Goal: Transaction & Acquisition: Subscribe to service/newsletter

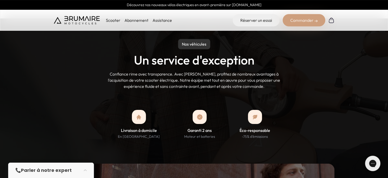
scroll to position [439, 0]
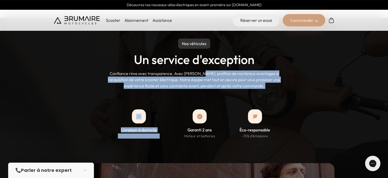
drag, startPoint x: 198, startPoint y: 64, endPoint x: 199, endPoint y: 84, distance: 20.0
click at [199, 84] on div "Nos véhicules Un service d'exception Confiance rime avec transparence. Avec Bru…" at bounding box center [194, 111] width 388 height 186
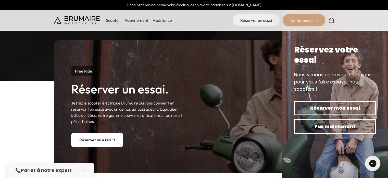
scroll to position [562, 0]
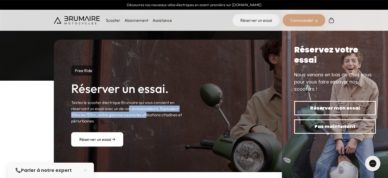
drag, startPoint x: 128, startPoint y: 98, endPoint x: 153, endPoint y: 111, distance: 27.6
click at [153, 111] on p "Testez le scooter électrique Brumaire qui vous convient en réservant un essai a…" at bounding box center [128, 111] width 114 height 25
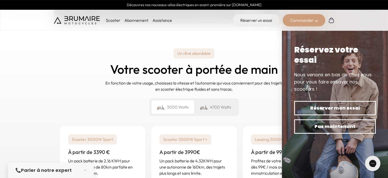
scroll to position [712, 0]
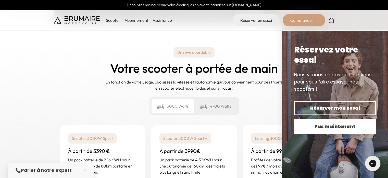
click at [331, 128] on span "Pas maintenant" at bounding box center [335, 126] width 64 height 7
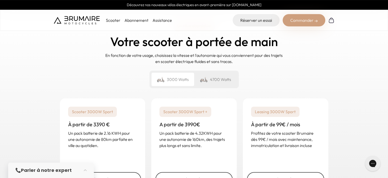
scroll to position [755, 0]
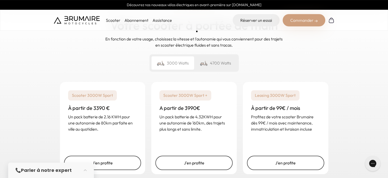
click at [217, 56] on div "4700 Watts" at bounding box center [215, 62] width 43 height 13
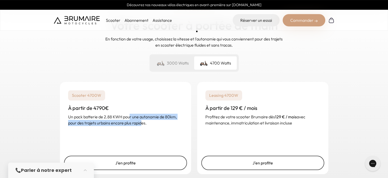
drag, startPoint x: 130, startPoint y: 108, endPoint x: 154, endPoint y: 116, distance: 25.3
click at [154, 116] on p "Un pack batterie de 2.88 KWH pour une autonomie de 80km, pour des trajets urbai…" at bounding box center [125, 119] width 115 height 12
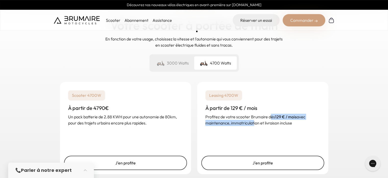
drag, startPoint x: 270, startPoint y: 108, endPoint x: 252, endPoint y: 116, distance: 19.7
click at [252, 116] on p "Profitez de votre scooter Brumaire dès 129 € / mois avec maintenance, immatricu…" at bounding box center [263, 119] width 115 height 12
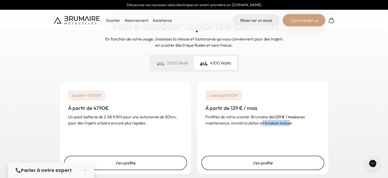
drag, startPoint x: 261, startPoint y: 115, endPoint x: 303, endPoint y: 115, distance: 42.4
click at [303, 115] on p "Profitez de votre scooter Brumaire dès 129 € / mois avec maintenance, immatricu…" at bounding box center [263, 119] width 115 height 12
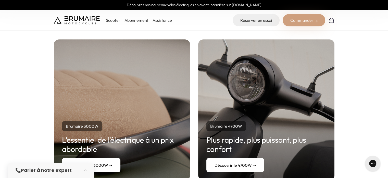
scroll to position [928, 0]
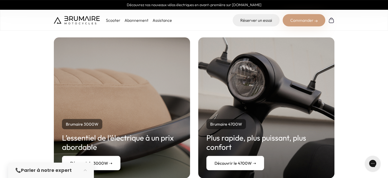
click at [239, 155] on link "Découvrir le 4700W ➝" at bounding box center [236, 162] width 58 height 14
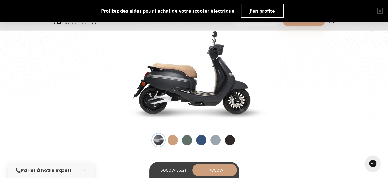
scroll to position [536, 0]
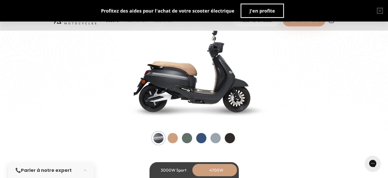
click at [186, 136] on div at bounding box center [187, 138] width 10 height 10
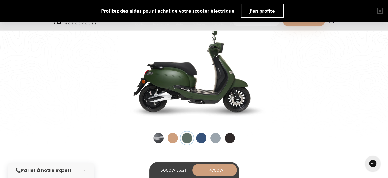
click at [199, 137] on div at bounding box center [201, 138] width 10 height 10
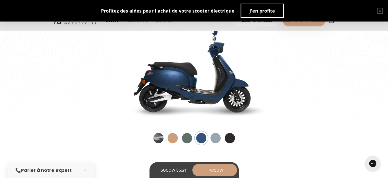
click at [173, 134] on div at bounding box center [173, 138] width 10 height 10
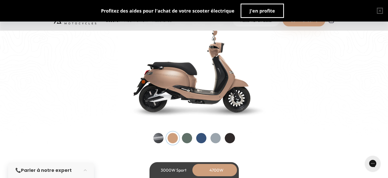
click at [202, 137] on div at bounding box center [201, 138] width 10 height 10
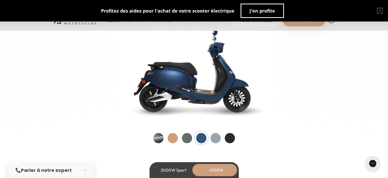
click at [188, 137] on div at bounding box center [187, 138] width 10 height 10
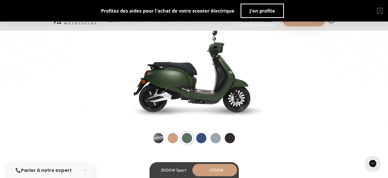
click at [233, 143] on div at bounding box center [195, 138] width 82 height 10
click at [229, 136] on div at bounding box center [230, 138] width 10 height 10
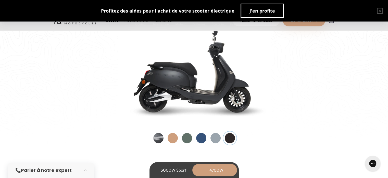
click at [189, 136] on div at bounding box center [187, 138] width 10 height 10
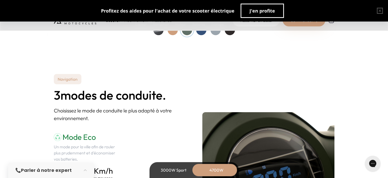
scroll to position [703, 0]
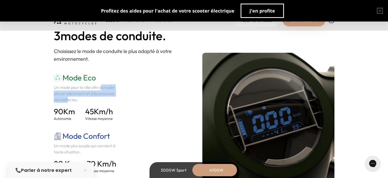
drag, startPoint x: 84, startPoint y: 87, endPoint x: 109, endPoint y: 94, distance: 26.0
click at [109, 94] on p "Un mode pour la ville afin de rouler plus prudemment et d'économiser vos batter…" at bounding box center [87, 93] width 66 height 18
drag, startPoint x: 88, startPoint y: 87, endPoint x: 88, endPoint y: 94, distance: 7.4
click at [88, 94] on p "Un mode pour la ville afin de rouler plus prudemment et d'économiser vos batter…" at bounding box center [87, 93] width 66 height 18
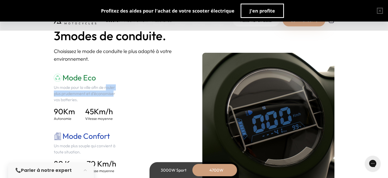
click at [88, 94] on p "Un mode pour la ville afin de rouler plus prudemment et d'économiser vos batter…" at bounding box center [87, 93] width 66 height 18
drag, startPoint x: 85, startPoint y: 86, endPoint x: 85, endPoint y: 94, distance: 7.9
click at [85, 94] on p "Un mode pour la ville afin de rouler plus prudemment et d'économiser vos batter…" at bounding box center [87, 93] width 66 height 18
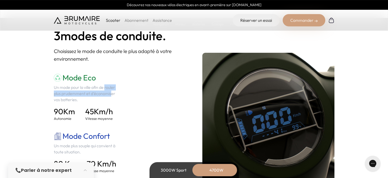
drag, startPoint x: 86, startPoint y: 94, endPoint x: 86, endPoint y: 88, distance: 5.6
click at [86, 88] on p "Un mode pour la ville afin de rouler plus prudemment et d'économiser vos batter…" at bounding box center [87, 93] width 66 height 18
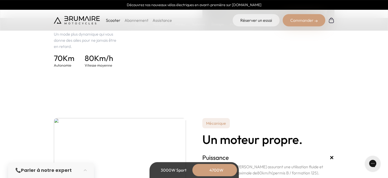
scroll to position [912, 0]
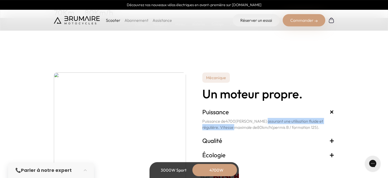
drag, startPoint x: 232, startPoint y: 127, endPoint x: 269, endPoint y: 122, distance: 37.1
click at [269, 122] on p "Puissance de 4700 Watts assurant une utilisation fluide et régulière. Vitesse m…" at bounding box center [269, 123] width 132 height 12
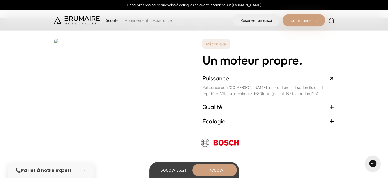
scroll to position [952, 0]
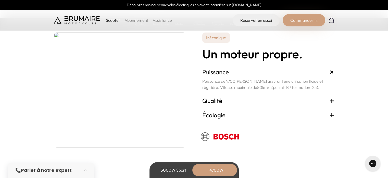
click at [333, 101] on span "+" at bounding box center [332, 100] width 5 height 8
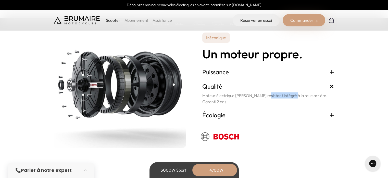
drag, startPoint x: 266, startPoint y: 94, endPoint x: 293, endPoint y: 96, distance: 26.9
click at [293, 96] on p "Moteur électrique BOSCH résistant intégré à la roue arrière. Garanti 2 ans." at bounding box center [269, 98] width 132 height 12
click at [333, 113] on span "+" at bounding box center [332, 114] width 5 height 8
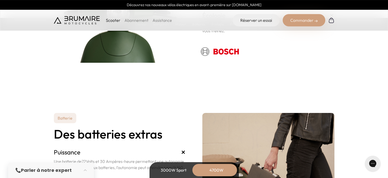
scroll to position [1088, 0]
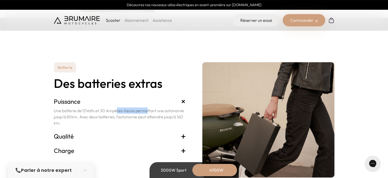
drag, startPoint x: 115, startPoint y: 110, endPoint x: 147, endPoint y: 110, distance: 31.7
click at [147, 110] on p "Une batterie de 72 Volts et 30 Ampères-heure permettant une autonomie jusqu'à 8…" at bounding box center [120, 116] width 132 height 18
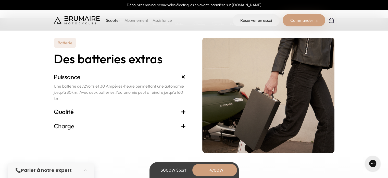
scroll to position [1112, 0]
click at [183, 110] on span "+" at bounding box center [183, 111] width 5 height 8
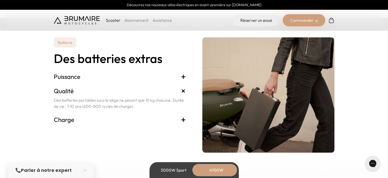
click at [184, 120] on span "+" at bounding box center [183, 119] width 5 height 8
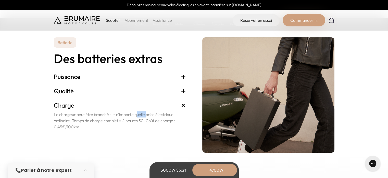
drag, startPoint x: 115, startPoint y: 113, endPoint x: 135, endPoint y: 119, distance: 21.0
click at [135, 119] on p "Le chargeur peut être branché sur n'importe quelle prise électrique ordinaire. …" at bounding box center [120, 120] width 132 height 18
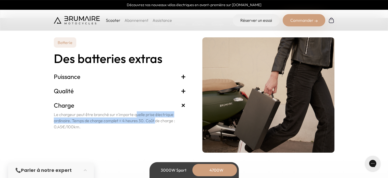
click at [135, 119] on p "Le chargeur peut être branché sur n'importe quelle prise électrique ordinaire. …" at bounding box center [120, 120] width 132 height 18
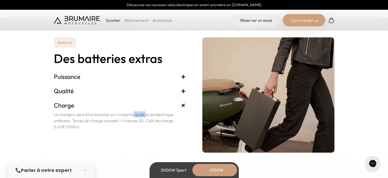
drag, startPoint x: 113, startPoint y: 113, endPoint x: 134, endPoint y: 117, distance: 21.1
click at [134, 117] on p "Le chargeur peut être branché sur n'importe quelle prise électrique ordinaire. …" at bounding box center [120, 120] width 132 height 18
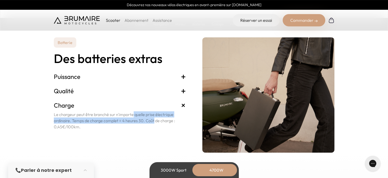
click at [134, 117] on p "Le chargeur peut être branché sur n'importe quelle prise électrique ordinaire. …" at bounding box center [120, 120] width 132 height 18
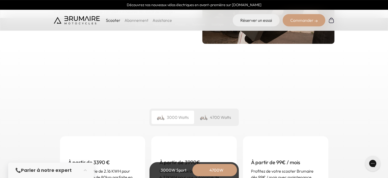
scroll to position [1225, 0]
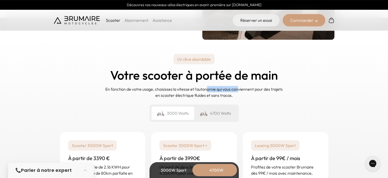
drag, startPoint x: 207, startPoint y: 89, endPoint x: 240, endPoint y: 89, distance: 33.0
click at [240, 89] on p "En fonction de votre usage, choisissez la vitesse et l'autonomie qui vous convi…" at bounding box center [194, 92] width 179 height 12
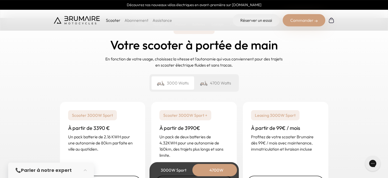
scroll to position [1255, 0]
click at [214, 77] on div "4700 Watts" at bounding box center [215, 83] width 43 height 13
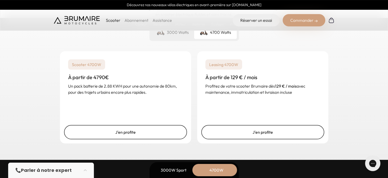
scroll to position [1306, 0]
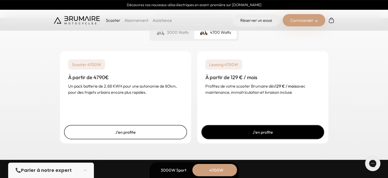
click at [267, 129] on link "J'en profite" at bounding box center [263, 132] width 123 height 14
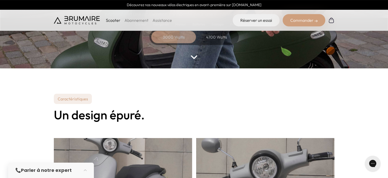
click at [212, 38] on div "4700 Watts" at bounding box center [216, 37] width 41 height 12
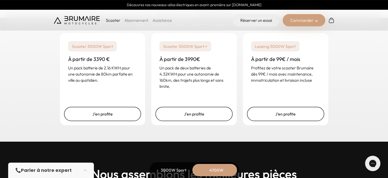
scroll to position [1284, 0]
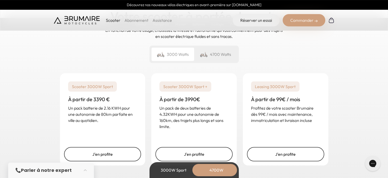
click at [217, 53] on div "4700 Watts" at bounding box center [215, 54] width 43 height 13
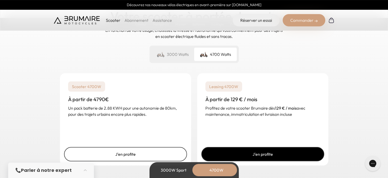
click at [267, 152] on link "J'en profite" at bounding box center [263, 154] width 123 height 14
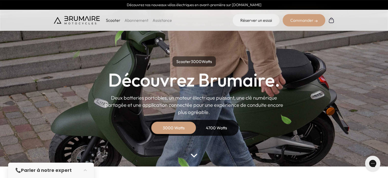
click at [134, 19] on link "Abonnement" at bounding box center [137, 20] width 24 height 5
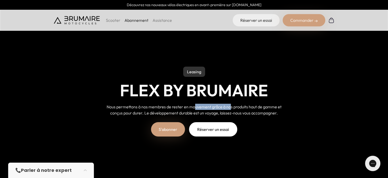
drag, startPoint x: 196, startPoint y: 105, endPoint x: 235, endPoint y: 105, distance: 39.8
click at [235, 105] on span "Nous permettons à nos membres de rester en mouvement grâce à nos produits haut …" at bounding box center [194, 109] width 175 height 11
drag, startPoint x: 197, startPoint y: 112, endPoint x: 228, endPoint y: 111, distance: 30.7
click at [228, 111] on span "Nous permettons à nos membres de rester en mouvement grâce à nos produits haut …" at bounding box center [194, 109] width 175 height 11
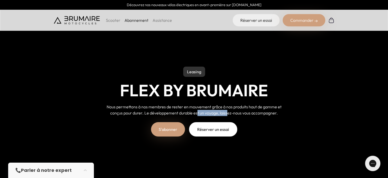
click at [228, 111] on span "Nous permettons à nos membres de rester en mouvement grâce à nos produits haut …" at bounding box center [194, 109] width 175 height 11
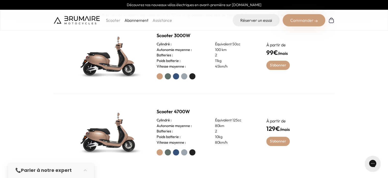
scroll to position [214, 0]
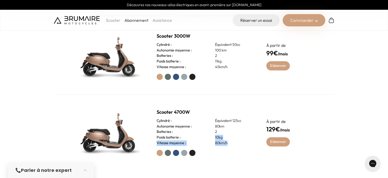
drag, startPoint x: 215, startPoint y: 137, endPoint x: 238, endPoint y: 152, distance: 27.9
click at [238, 152] on div "Scooter 4700W Cylindré : Équivalent 125cc Autonomie moyenne : 80km Batteries : …" at bounding box center [206, 131] width 98 height 47
click at [238, 152] on div at bounding box center [206, 152] width 98 height 6
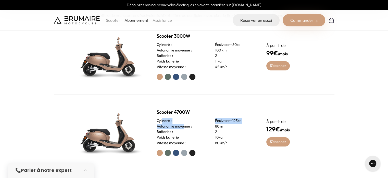
drag, startPoint x: 163, startPoint y: 117, endPoint x: 193, endPoint y: 132, distance: 33.7
click at [193, 132] on div "Scooter 4700W Cylindré : Équivalent 125cc Autonomie moyenne : 80km Batteries : …" at bounding box center [206, 131] width 98 height 47
click at [193, 132] on div "Batteries : 2" at bounding box center [206, 132] width 98 height 6
click at [167, 153] on label at bounding box center [168, 152] width 6 height 6
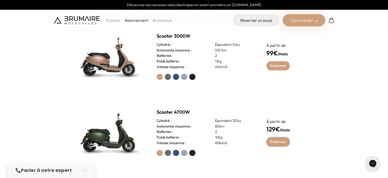
click at [284, 144] on link "S'abonner" at bounding box center [279, 141] width 24 height 9
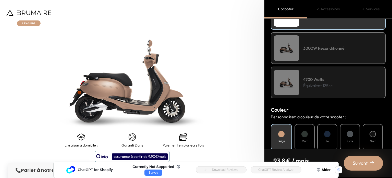
scroll to position [102, 0]
click at [319, 90] on div "4700 Watts Équivalent 125cc" at bounding box center [328, 82] width 115 height 32
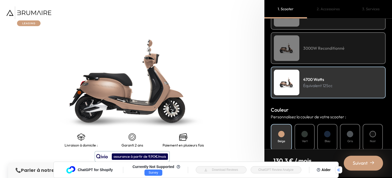
click at [305, 133] on div at bounding box center [305, 134] width 6 height 6
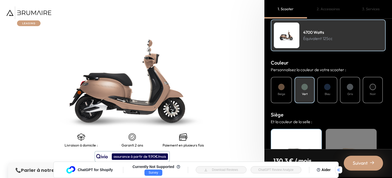
scroll to position [198, 0]
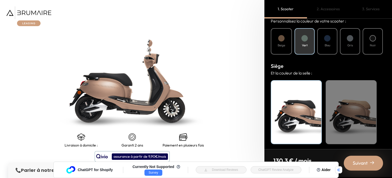
click at [350, 109] on div "Beige" at bounding box center [351, 112] width 51 height 64
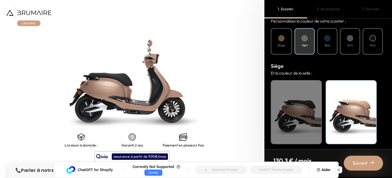
click at [296, 94] on div "Noir" at bounding box center [296, 112] width 51 height 64
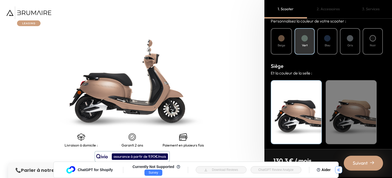
click at [339, 170] on icon "button" at bounding box center [338, 169] width 3 height 3
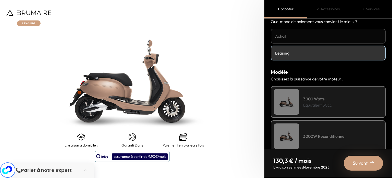
scroll to position [0, 0]
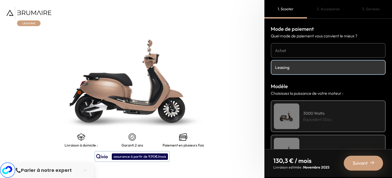
click at [314, 52] on h4 "Achat" at bounding box center [328, 50] width 106 height 6
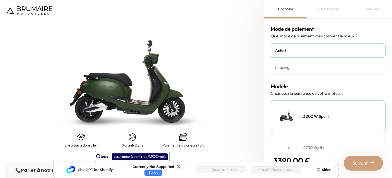
scroll to position [56, 0]
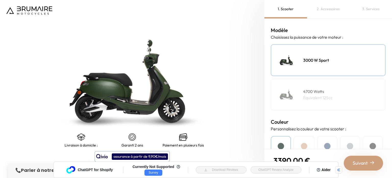
click at [323, 102] on div "4700 Watts Équivalent 125cc" at bounding box center [328, 94] width 115 height 32
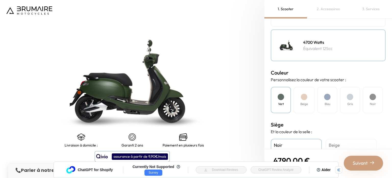
scroll to position [128, 0]
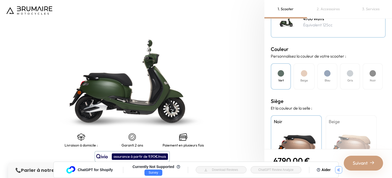
click at [338, 171] on icon "button" at bounding box center [338, 169] width 3 height 3
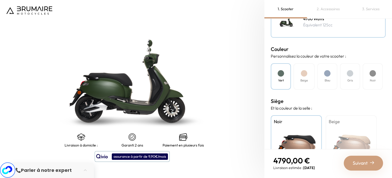
scroll to position [164, 0]
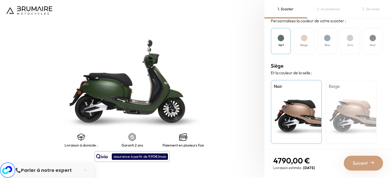
click at [348, 111] on div "Beige" at bounding box center [351, 112] width 51 height 64
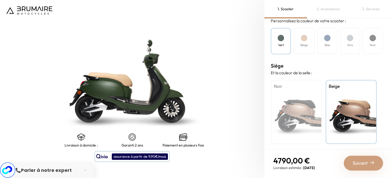
click at [303, 110] on div "Noir" at bounding box center [296, 112] width 51 height 64
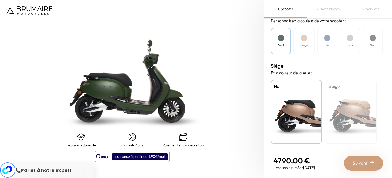
click at [351, 102] on div "Beige" at bounding box center [351, 112] width 51 height 64
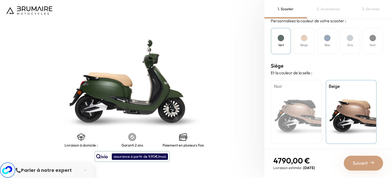
click at [299, 101] on div "Noir" at bounding box center [296, 112] width 51 height 64
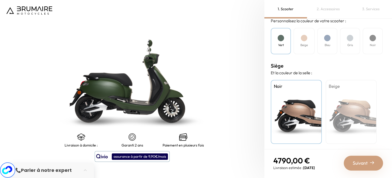
click at [341, 100] on div "Beige" at bounding box center [351, 112] width 51 height 64
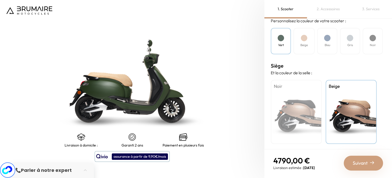
click at [291, 103] on div "Noir" at bounding box center [296, 112] width 51 height 64
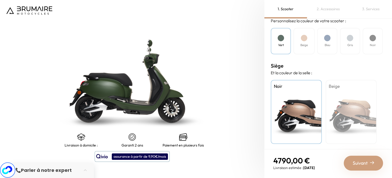
click at [351, 105] on div "Beige" at bounding box center [351, 112] width 51 height 64
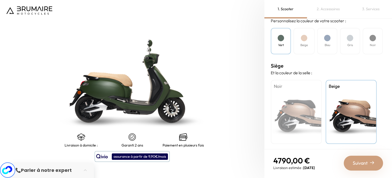
click at [296, 119] on div "Noir" at bounding box center [296, 112] width 51 height 64
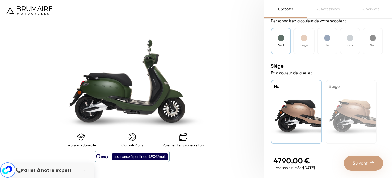
click at [308, 44] on div "Beige" at bounding box center [304, 41] width 21 height 26
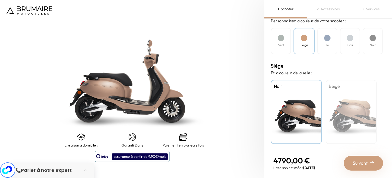
click at [324, 34] on div "Bleu" at bounding box center [327, 41] width 20 height 26
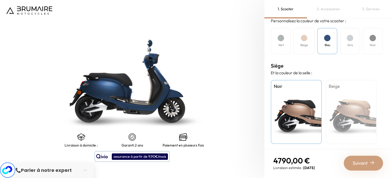
click at [348, 45] on h4 "Gris" at bounding box center [351, 45] width 6 height 5
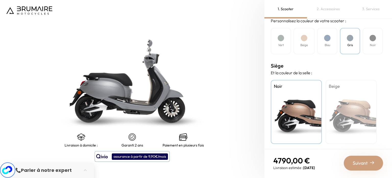
click at [373, 39] on div at bounding box center [373, 38] width 6 height 6
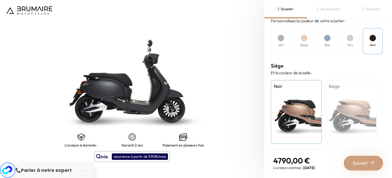
click at [285, 39] on div "Vert" at bounding box center [281, 41] width 20 height 26
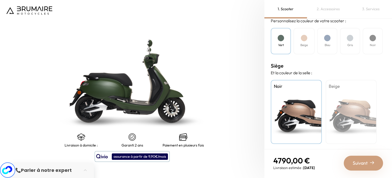
click at [374, 40] on div "Noir" at bounding box center [373, 41] width 20 height 26
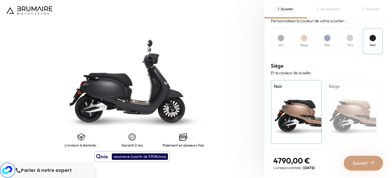
click at [359, 108] on div "Beige" at bounding box center [351, 112] width 51 height 64
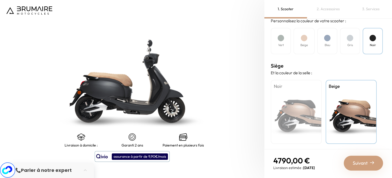
click at [281, 46] on div "Vert" at bounding box center [281, 41] width 20 height 26
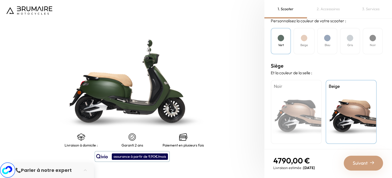
click at [294, 112] on div "Noir" at bounding box center [296, 112] width 51 height 64
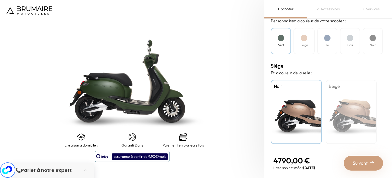
click at [366, 166] on span "Suivant" at bounding box center [360, 162] width 15 height 7
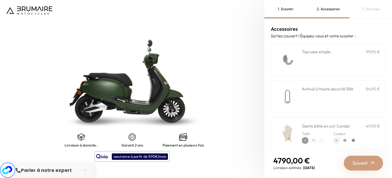
click at [321, 61] on div "**********" at bounding box center [341, 60] width 78 height 22
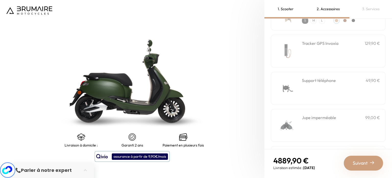
scroll to position [143, 0]
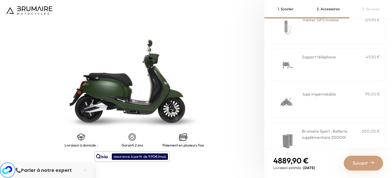
click at [323, 102] on div "Jupe imperméable 99,00 €" at bounding box center [341, 102] width 78 height 22
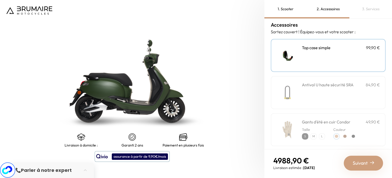
scroll to position [0, 0]
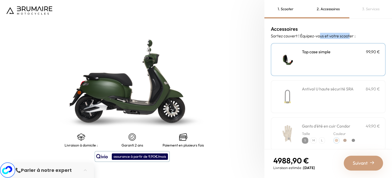
drag, startPoint x: 321, startPoint y: 35, endPoint x: 357, endPoint y: 36, distance: 36.3
click at [357, 36] on p "Sortez couvert ! Équipez-vous et votre scooter :" at bounding box center [328, 36] width 115 height 6
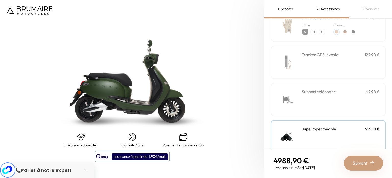
scroll to position [109, 0]
click at [311, 98] on div "Support téléphone 49,90 €" at bounding box center [341, 99] width 78 height 22
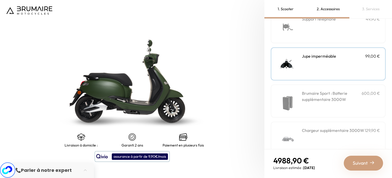
scroll to position [181, 0]
click at [330, 102] on div "Brumaire Sport : Batterie supplémentaire 3000W 600,00 €" at bounding box center [341, 101] width 78 height 22
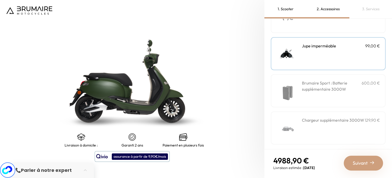
click at [324, 121] on h3 "Chargeur supplémentaire 3000W" at bounding box center [333, 120] width 62 height 6
click at [320, 83] on h3 "Brumaire Sport : Batterie supplémentaire 3000W" at bounding box center [332, 86] width 60 height 12
click at [362, 159] on span "Suivant" at bounding box center [360, 162] width 15 height 7
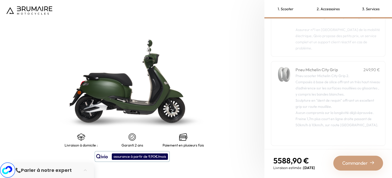
scroll to position [107, 0]
click at [137, 155] on div "assurance à partir de 9,90€/mois" at bounding box center [140, 156] width 56 height 6
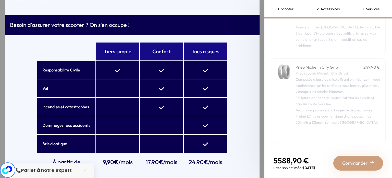
scroll to position [13, 0]
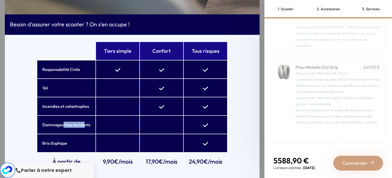
drag, startPoint x: 61, startPoint y: 123, endPoint x: 85, endPoint y: 123, distance: 23.5
click at [85, 123] on b "Dommages tous accidents" at bounding box center [66, 124] width 48 height 5
drag, startPoint x: 88, startPoint y: 125, endPoint x: 57, endPoint y: 124, distance: 30.7
click at [57, 124] on b "Dommages tous accidents" at bounding box center [66, 124] width 48 height 5
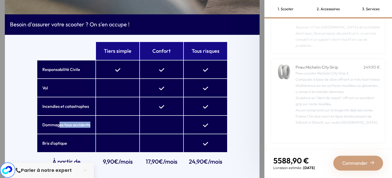
click at [57, 124] on b "Dommages tous accidents" at bounding box center [66, 124] width 48 height 5
drag, startPoint x: 61, startPoint y: 124, endPoint x: 93, endPoint y: 122, distance: 31.7
click at [93, 122] on td "Dommages tous accidents" at bounding box center [66, 124] width 58 height 18
click at [169, 117] on td at bounding box center [161, 124] width 43 height 18
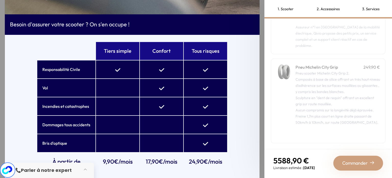
click at [86, 170] on button "button" at bounding box center [87, 169] width 14 height 11
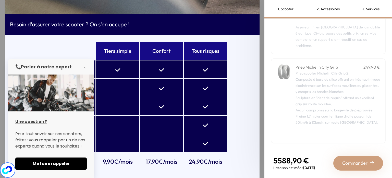
click at [85, 66] on button "button" at bounding box center [87, 66] width 14 height 11
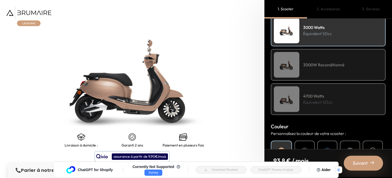
scroll to position [92, 0]
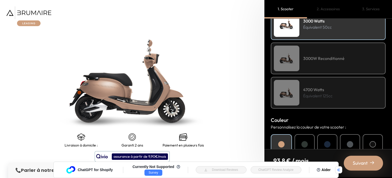
click at [323, 95] on p "Équivalent 125cc" at bounding box center [317, 95] width 29 height 6
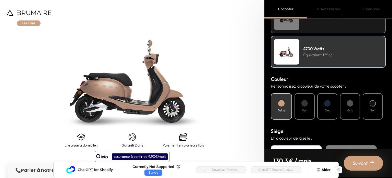
scroll to position [134, 0]
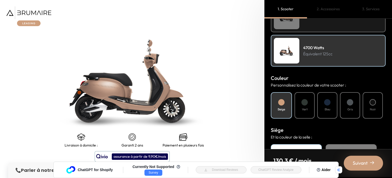
click at [305, 101] on div at bounding box center [305, 102] width 6 height 6
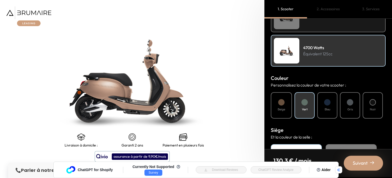
scroll to position [198, 0]
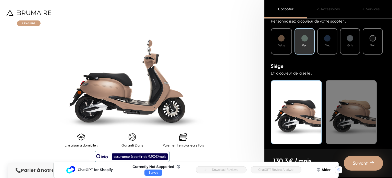
click at [363, 164] on span "Suivant" at bounding box center [360, 162] width 15 height 7
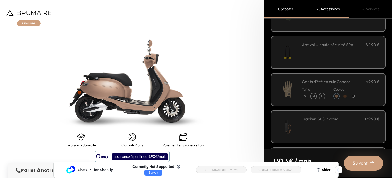
scroll to position [0, 0]
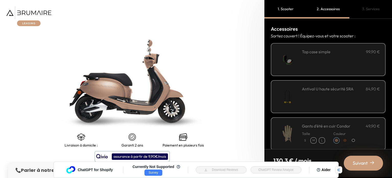
click at [284, 12] on div "1. Scooter" at bounding box center [286, 9] width 43 height 18
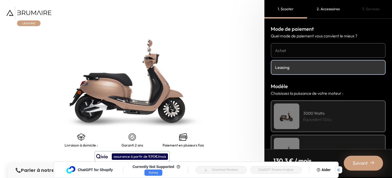
click at [32, 23] on img at bounding box center [28, 16] width 45 height 20
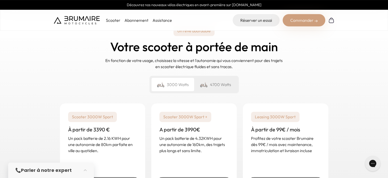
scroll to position [734, 0]
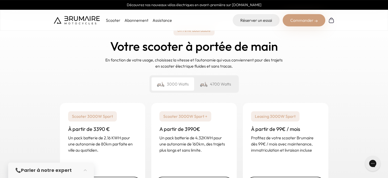
click at [221, 80] on div "4700 Watts" at bounding box center [215, 83] width 43 height 13
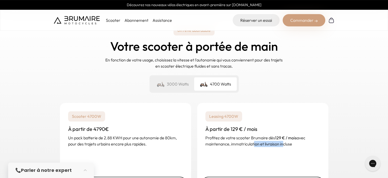
drag, startPoint x: 251, startPoint y: 136, endPoint x: 291, endPoint y: 141, distance: 39.6
click at [291, 141] on div "Leasing 4700W À partir de 129 € / mois Profitez de votre scooter Brumaire dès 1…" at bounding box center [262, 129] width 131 height 52
drag, startPoint x: 293, startPoint y: 138, endPoint x: 239, endPoint y: 135, distance: 54.7
click at [239, 135] on p "Profitez de votre scooter Brumaire dès 129 € / mois avec maintenance, immatricu…" at bounding box center [263, 140] width 115 height 12
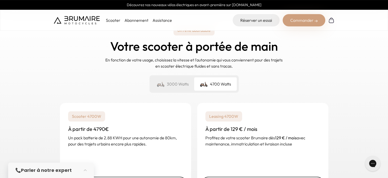
click at [239, 135] on p "Profitez de votre scooter Brumaire dès 129 € / mois avec maintenance, immatricu…" at bounding box center [263, 140] width 115 height 12
drag, startPoint x: 250, startPoint y: 136, endPoint x: 305, endPoint y: 136, distance: 54.9
click at [305, 136] on p "Profitez de votre scooter Brumaire dès 129 € / mois avec maintenance, immatricu…" at bounding box center [263, 140] width 115 height 12
click at [162, 20] on link "Assistance" at bounding box center [162, 20] width 19 height 5
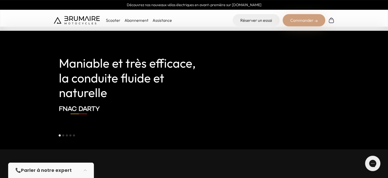
scroll to position [1189, 0]
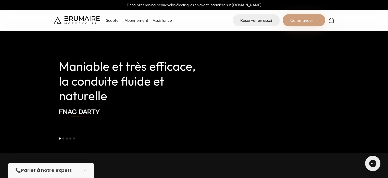
click at [63, 137] on button "Go to slide 2" at bounding box center [63, 138] width 2 height 2
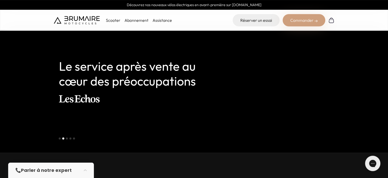
click at [67, 137] on button "Go to slide 3" at bounding box center [67, 138] width 2 height 2
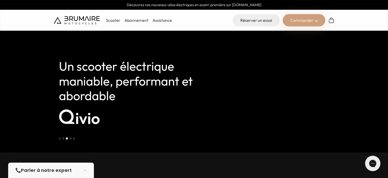
click at [70, 136] on li "Select a slide to show" at bounding box center [71, 138] width 4 height 4
click at [70, 137] on button "Go to slide 4" at bounding box center [70, 138] width 2 height 2
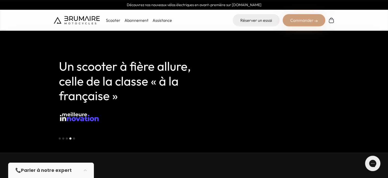
click at [73, 137] on button "Go to slide 5" at bounding box center [74, 138] width 2 height 2
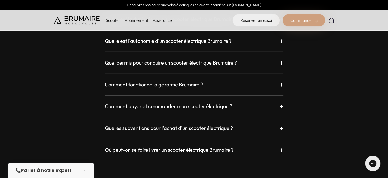
scroll to position [1443, 0]
click at [167, 102] on h3 "Comment payer et commander mon scooter électrique ?" at bounding box center [168, 105] width 127 height 7
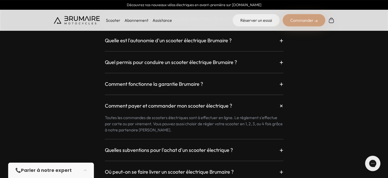
click at [184, 139] on div "Quelles subventions pour l'achat d'un scooter électrique ? + Jusqu'au 14/02/202…" at bounding box center [194, 147] width 179 height 16
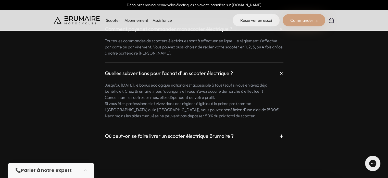
scroll to position [1527, 0]
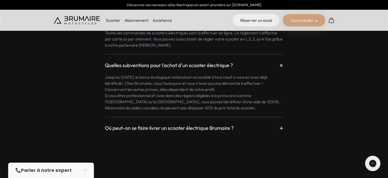
click at [279, 123] on div "Où peut-on se faire livrer un scooter électrique Brumaire ? +" at bounding box center [194, 127] width 179 height 9
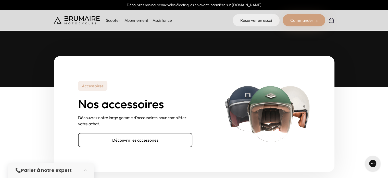
scroll to position [1672, 0]
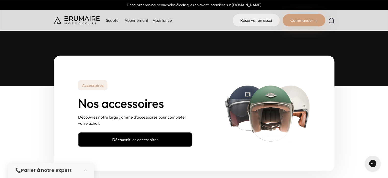
click at [134, 132] on link "Découvrir les accessoires" at bounding box center [135, 139] width 114 height 14
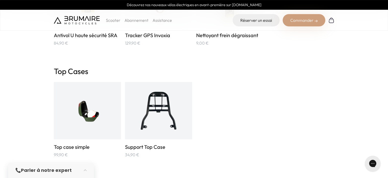
scroll to position [791, 0]
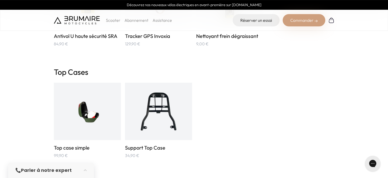
click at [88, 106] on img at bounding box center [87, 111] width 45 height 45
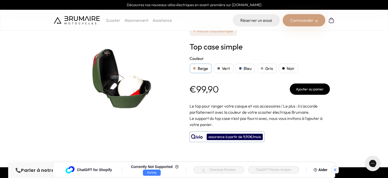
click at [225, 68] on div "Vert" at bounding box center [224, 68] width 20 height 10
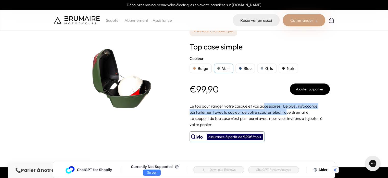
drag, startPoint x: 264, startPoint y: 106, endPoint x: 287, endPoint y: 113, distance: 23.7
click at [287, 113] on p "Le top pour ranger votre casque et vos accessoires ! Le plus : il s'accorde par…" at bounding box center [260, 109] width 140 height 12
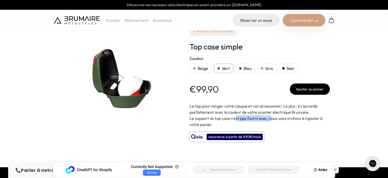
drag, startPoint x: 237, startPoint y: 118, endPoint x: 280, endPoint y: 119, distance: 43.2
click at [280, 119] on p "Le support du top case n'est pas fourni avec, nous vous invitons à l'ajouter à …" at bounding box center [260, 121] width 140 height 12
drag, startPoint x: 231, startPoint y: 117, endPoint x: 286, endPoint y: 119, distance: 55.2
click at [286, 119] on p "Le support du top case n'est pas fourni avec, nous vous invitons à l'ajouter à …" at bounding box center [260, 121] width 140 height 12
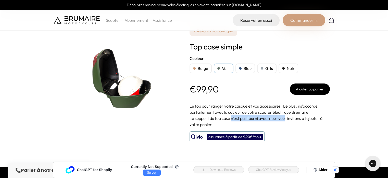
click at [286, 119] on p "Le support du top case n'est pas fourni avec, nous vous invitons à l'ajouter à …" at bounding box center [260, 121] width 140 height 12
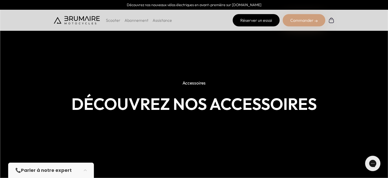
click at [239, 23] on link "Réserver un essai" at bounding box center [256, 20] width 47 height 12
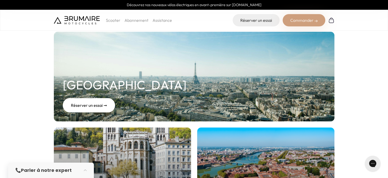
scroll to position [70, 0]
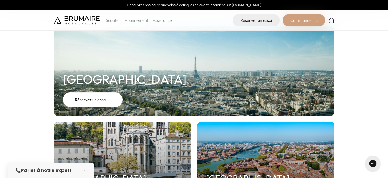
click at [93, 93] on div "Réserver un essai ➞" at bounding box center [93, 99] width 60 height 14
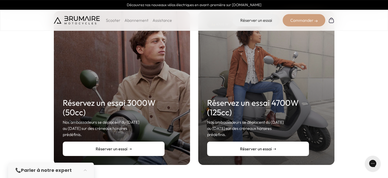
click at [244, 144] on link "Réserver un essai ➝" at bounding box center [258, 148] width 102 height 14
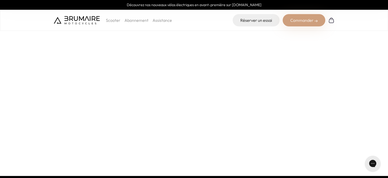
scroll to position [109, 0]
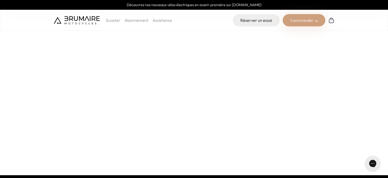
click at [347, 83] on section at bounding box center [194, 81] width 388 height 185
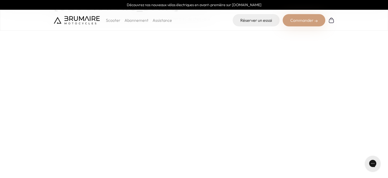
scroll to position [0, 0]
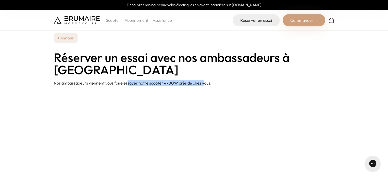
drag, startPoint x: 127, startPoint y: 69, endPoint x: 203, endPoint y: 68, distance: 75.9
click at [203, 80] on p "Nos ambassadeurs viennent vous faire essayer notre scooter 4700W près de chez v…" at bounding box center [194, 83] width 281 height 6
click at [111, 23] on p "Scooter" at bounding box center [113, 20] width 15 height 6
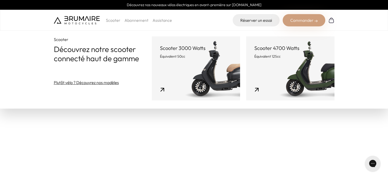
click at [303, 73] on link "Scooter 4700 Watts Équivalent 125cc" at bounding box center [290, 68] width 88 height 64
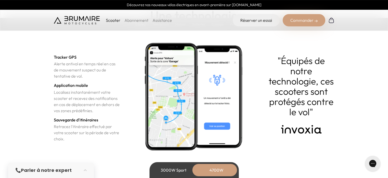
scroll to position [1818, 0]
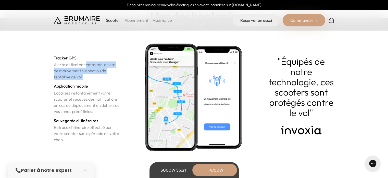
drag, startPoint x: 85, startPoint y: 66, endPoint x: 85, endPoint y: 76, distance: 10.5
click at [85, 76] on p "Alerte antivol en temps réel en cas de mouvement suspect ou de tentative de vol." at bounding box center [87, 70] width 66 height 18
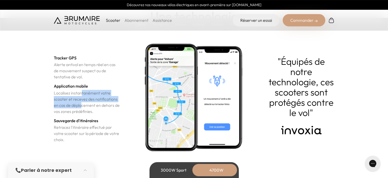
drag, startPoint x: 81, startPoint y: 92, endPoint x: 83, endPoint y: 109, distance: 16.5
click at [83, 109] on p "Localisez instantanément votre scooter et recevez des notifications en cas de d…" at bounding box center [87, 102] width 66 height 25
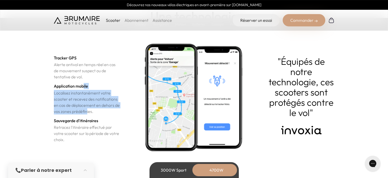
drag, startPoint x: 86, startPoint y: 110, endPoint x: 84, endPoint y: 86, distance: 23.9
click at [84, 86] on div "Tracker GPS Alerte antivol en temps réel en cas de mouvement suspect ou de tent…" at bounding box center [87, 97] width 66 height 91
click at [84, 86] on h3 "Application mobile" at bounding box center [71, 86] width 34 height 6
drag, startPoint x: 76, startPoint y: 84, endPoint x: 80, endPoint y: 112, distance: 28.6
click at [80, 112] on div "Tracker GPS Alerte antivol en temps réel en cas de mouvement suspect ou de tent…" at bounding box center [87, 97] width 66 height 91
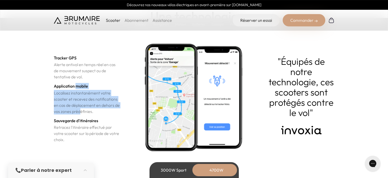
click at [80, 112] on p "Localisez instantanément votre scooter et recevez des notifications en cas de d…" at bounding box center [87, 102] width 66 height 25
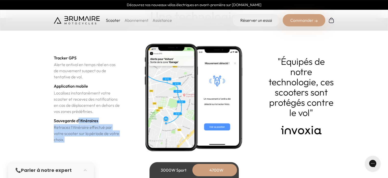
drag, startPoint x: 78, startPoint y: 120, endPoint x: 84, endPoint y: 141, distance: 21.5
click at [84, 141] on div "Tracker GPS Alerte antivol en temps réel en cas de mouvement suspect ou de tent…" at bounding box center [87, 97] width 66 height 91
click at [84, 141] on p "Retracez l'itinéraire effectué par votre scooter sur la période de votre choix." at bounding box center [87, 133] width 66 height 18
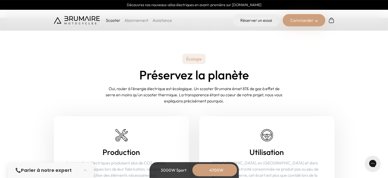
scroll to position [1976, 0]
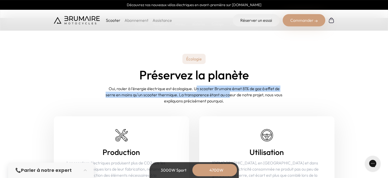
drag, startPoint x: 197, startPoint y: 88, endPoint x: 228, endPoint y: 91, distance: 31.1
click at [228, 91] on p "Oui, rouler à l'énergie électrique est écologique. Un scooter Brumaire émet 81%…" at bounding box center [194, 94] width 179 height 18
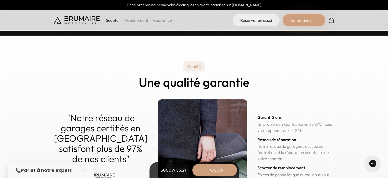
scroll to position [2524, 0]
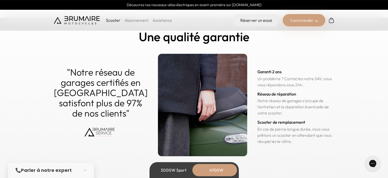
drag, startPoint x: 307, startPoint y: 81, endPoint x: 306, endPoint y: 108, distance: 27.3
click at [306, 108] on div "Garanti 2 ans Un problème ? Contactez notre SAV, nous vous répondons sous 24h. …" at bounding box center [296, 104] width 77 height 78
click at [306, 108] on p "Notre réseau de garages s'occupe de l'entretien et la réparation éventuelle de …" at bounding box center [296, 106] width 77 height 18
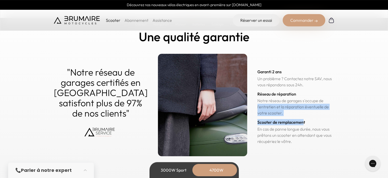
drag, startPoint x: 292, startPoint y: 101, endPoint x: 294, endPoint y: 116, distance: 14.4
click at [294, 116] on div "Garanti 2 ans Un problème ? Contactez notre SAV, nous vous répondons sous 24h. …" at bounding box center [296, 104] width 77 height 78
click at [294, 119] on h3 "Scooter de remplacement" at bounding box center [296, 122] width 77 height 6
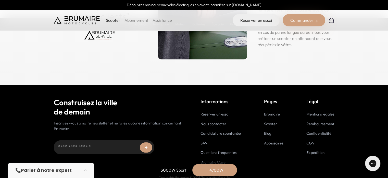
scroll to position [2626, 0]
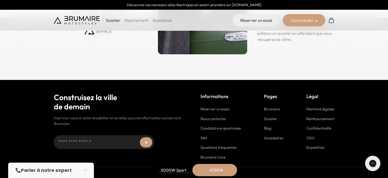
click at [273, 137] on link "Accessoires" at bounding box center [273, 137] width 19 height 5
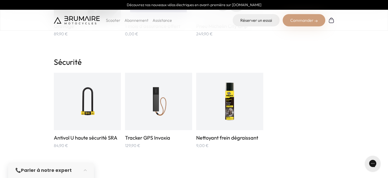
scroll to position [671, 0]
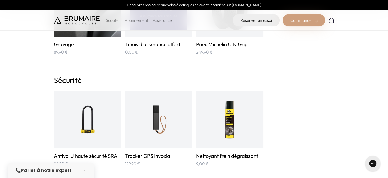
click at [147, 116] on img at bounding box center [158, 119] width 45 height 45
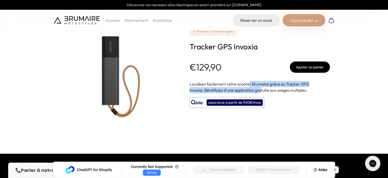
drag, startPoint x: 249, startPoint y: 84, endPoint x: 263, endPoint y: 90, distance: 15.5
click at [263, 90] on p "Localisez facilement votre scooter Brumaire grâce au Tracker GPS Invoxia. Bénéf…" at bounding box center [260, 87] width 140 height 12
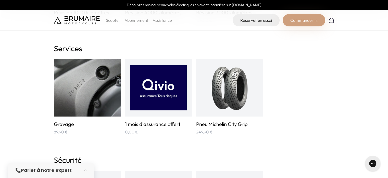
scroll to position [585, 0]
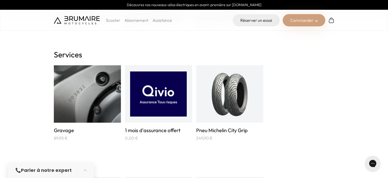
click at [94, 99] on img at bounding box center [87, 93] width 67 height 57
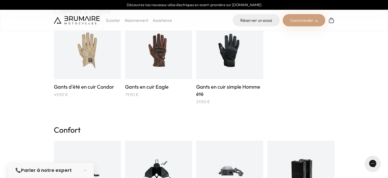
scroll to position [0, 0]
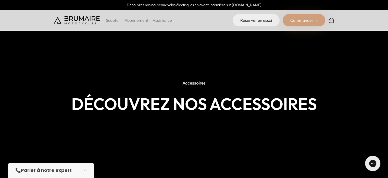
click at [116, 22] on p "Scooter" at bounding box center [113, 20] width 15 height 6
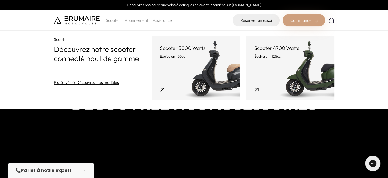
click at [314, 71] on link "Scooter 4700 Watts Équivalent 125cc" at bounding box center [290, 68] width 88 height 64
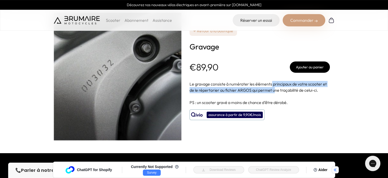
drag, startPoint x: 272, startPoint y: 83, endPoint x: 275, endPoint y: 91, distance: 9.0
click at [275, 91] on span "Le gravage consiste à numéroter les éléments principaux de votre scooter et de …" at bounding box center [258, 86] width 137 height 11
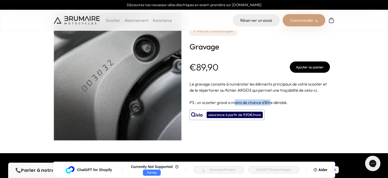
drag, startPoint x: 236, startPoint y: 101, endPoint x: 271, endPoint y: 104, distance: 35.1
click at [271, 104] on span "PS : un scooter gravé a moins de chance d’être dérobé." at bounding box center [239, 102] width 98 height 5
drag, startPoint x: 290, startPoint y: 102, endPoint x: 242, endPoint y: 100, distance: 48.3
click at [242, 100] on p "PS : un scooter gravé a moins de chance d’être dérobé." at bounding box center [260, 99] width 140 height 12
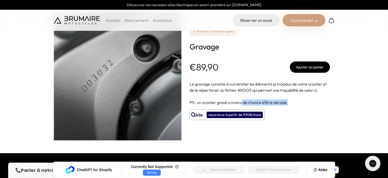
click at [242, 100] on span "PS : un scooter gravé a moins de chance d’être dérobé." at bounding box center [239, 102] width 98 height 5
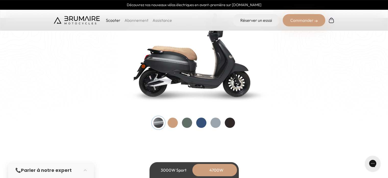
scroll to position [557, 0]
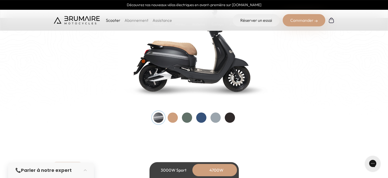
click at [186, 117] on div at bounding box center [187, 117] width 10 height 10
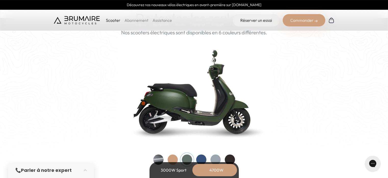
scroll to position [515, 0]
click at [133, 18] on link "Abonnement" at bounding box center [137, 20] width 24 height 5
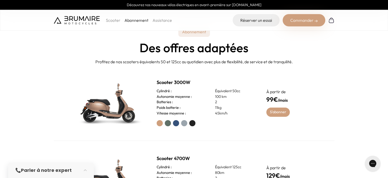
scroll to position [168, 0]
drag, startPoint x: 194, startPoint y: 63, endPoint x: 267, endPoint y: 57, distance: 73.5
click at [267, 57] on div "Abonnement Des offres adaptées Profitez de nos scooters équivalents 50 et 125cc…" at bounding box center [194, 37] width 388 height 54
drag, startPoint x: 294, startPoint y: 61, endPoint x: 182, endPoint y: 65, distance: 112.2
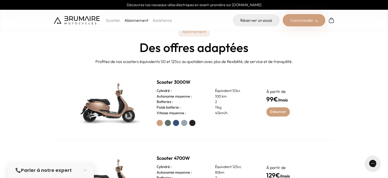
click at [182, 65] on section "Abonnement Des offres adaptées Profitez de nos scooters équivalents 50 et 125cc…" at bounding box center [194, 113] width 388 height 206
click at [182, 65] on div "Scooter 3000W Cylindré : Équivalent 50cc Autonomie moyenne : 100 km Batteries :…" at bounding box center [194, 102] width 281 height 76
drag, startPoint x: 204, startPoint y: 63, endPoint x: 278, endPoint y: 67, distance: 73.4
click at [278, 67] on section "Abonnement Des offres adaptées Profitez de nos scooters équivalents 50 et 125cc…" at bounding box center [194, 113] width 388 height 206
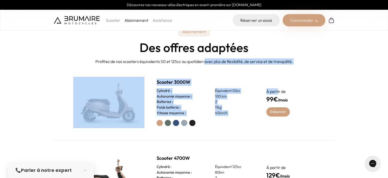
click at [278, 67] on div "Scooter 3000W Cylindré : Équivalent 50cc Autonomie moyenne : 100 km Batteries :…" at bounding box center [194, 102] width 281 height 76
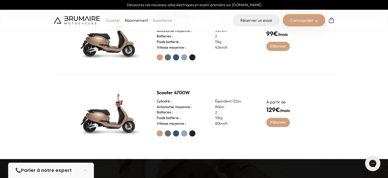
scroll to position [235, 0]
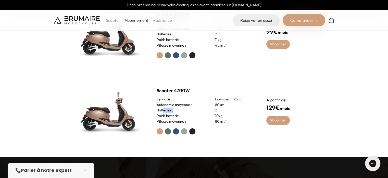
drag, startPoint x: 164, startPoint y: 111, endPoint x: 186, endPoint y: 111, distance: 22.0
click at [186, 111] on div "Batteries : 2" at bounding box center [206, 110] width 98 height 6
drag, startPoint x: 215, startPoint y: 104, endPoint x: 229, endPoint y: 104, distance: 14.6
click at [229, 104] on div "Autonomie moyenne : 80km" at bounding box center [206, 105] width 98 height 6
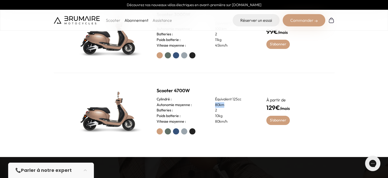
click at [229, 104] on p "80km" at bounding box center [234, 105] width 39 height 6
drag, startPoint x: 215, startPoint y: 115, endPoint x: 235, endPoint y: 123, distance: 21.8
click at [235, 123] on div "Scooter 4700W Cylindré : Équivalent 125cc Autonomie moyenne : 80km Batteries : …" at bounding box center [206, 110] width 98 height 47
click at [235, 123] on p "80km/h" at bounding box center [234, 122] width 39 height 6
click at [169, 131] on label at bounding box center [168, 131] width 6 height 6
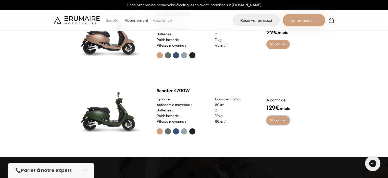
click at [278, 124] on link "S'abonner" at bounding box center [279, 119] width 24 height 9
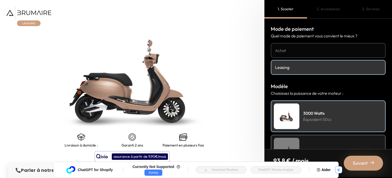
click at [339, 168] on icon "button" at bounding box center [338, 169] width 3 height 3
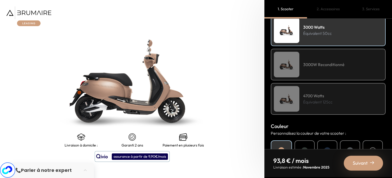
scroll to position [87, 0]
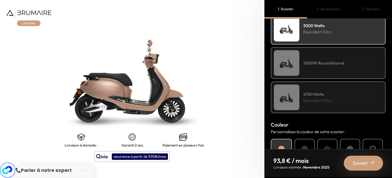
click at [322, 95] on h4 "4700 Watts" at bounding box center [317, 94] width 29 height 6
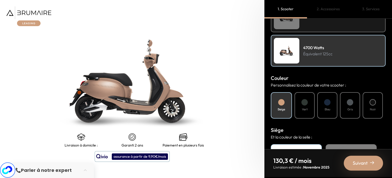
scroll to position [134, 0]
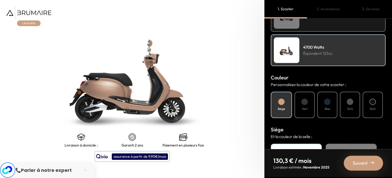
click at [304, 102] on div at bounding box center [305, 101] width 6 height 6
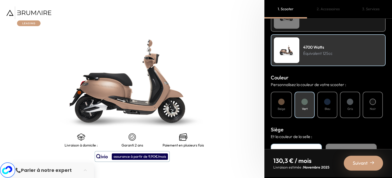
scroll to position [198, 0]
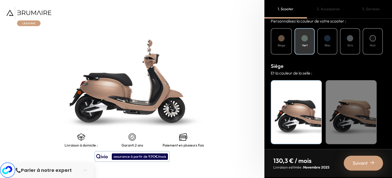
click at [351, 100] on div "Beige" at bounding box center [351, 112] width 51 height 64
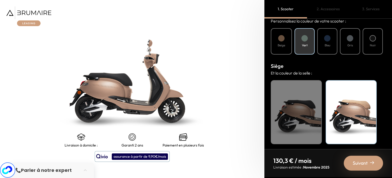
click at [350, 108] on div "Beige" at bounding box center [351, 112] width 51 height 64
click at [308, 101] on div "Noir" at bounding box center [296, 112] width 51 height 64
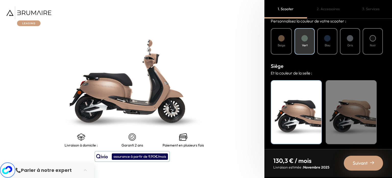
click at [288, 37] on div "Beige" at bounding box center [281, 41] width 21 height 26
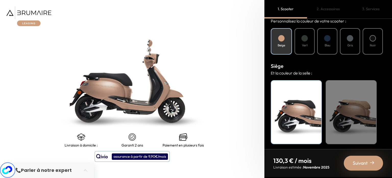
click at [309, 41] on div "Vert" at bounding box center [305, 41] width 20 height 26
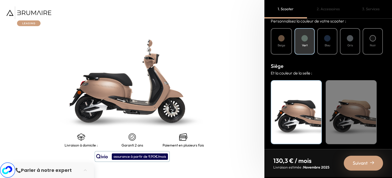
click at [353, 95] on div "Beige" at bounding box center [351, 112] width 51 height 64
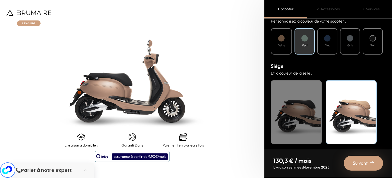
click at [319, 37] on div "Bleu" at bounding box center [327, 41] width 20 height 26
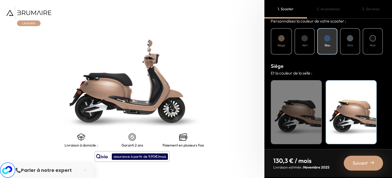
click at [308, 44] on div "Vert" at bounding box center [305, 41] width 20 height 26
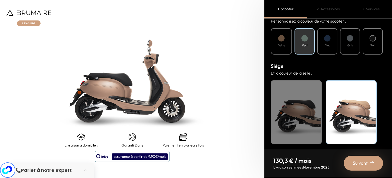
click at [152, 78] on img at bounding box center [132, 81] width 331 height 222
click at [291, 108] on div "Noir" at bounding box center [296, 112] width 51 height 64
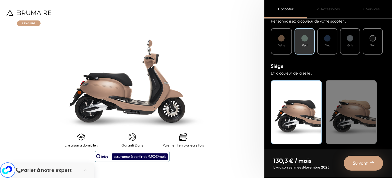
click at [361, 97] on div "Beige" at bounding box center [351, 112] width 51 height 64
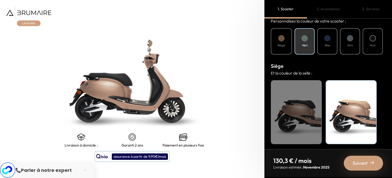
click at [364, 161] on span "Suivant" at bounding box center [360, 162] width 15 height 7
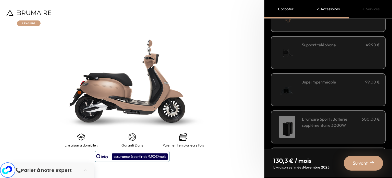
scroll to position [191, 0]
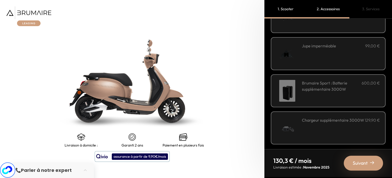
click at [324, 86] on h3 "Brumaire Sport : Batterie supplémentaire 3000W" at bounding box center [332, 86] width 60 height 12
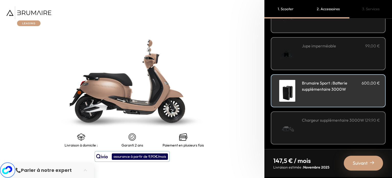
click at [324, 86] on h3 "Brumaire Sport : Batterie supplémentaire 3000W" at bounding box center [332, 86] width 60 height 12
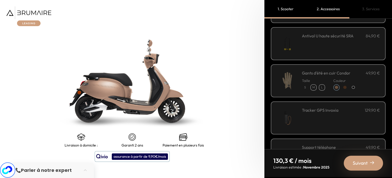
scroll to position [0, 0]
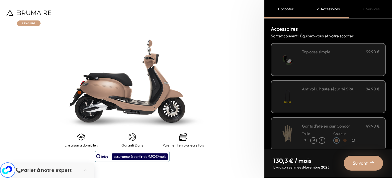
click at [328, 61] on div "**********" at bounding box center [341, 60] width 78 height 22
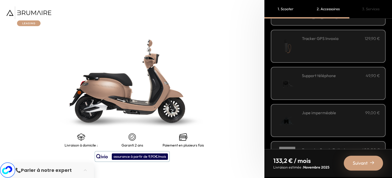
scroll to position [191, 0]
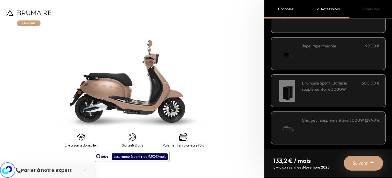
click at [321, 54] on div "Jupe imperméable 99,00 €" at bounding box center [341, 54] width 78 height 22
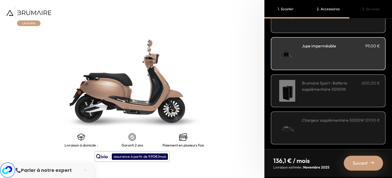
scroll to position [128, 0]
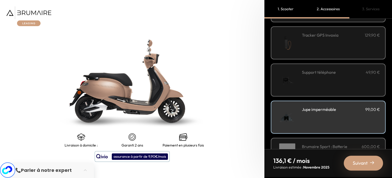
click at [332, 110] on h3 "Jupe imperméable" at bounding box center [319, 109] width 34 height 6
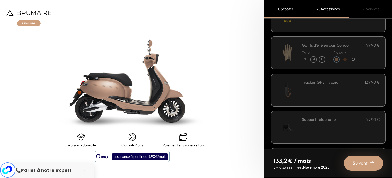
scroll to position [0, 0]
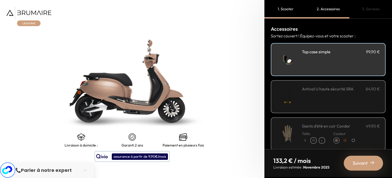
click at [331, 58] on div "**********" at bounding box center [341, 60] width 78 height 22
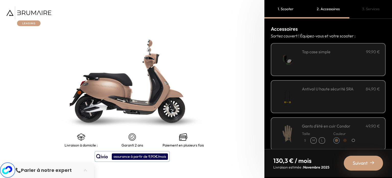
click at [331, 58] on div "**********" at bounding box center [341, 60] width 78 height 22
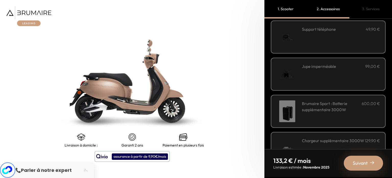
scroll to position [178, 0]
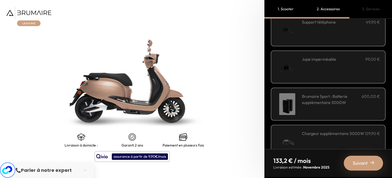
click at [324, 103] on h3 "Brumaire Sport : Batterie supplémentaire 3000W" at bounding box center [332, 99] width 60 height 12
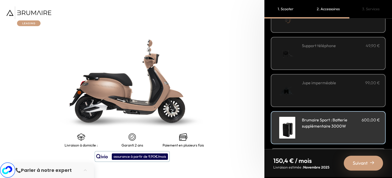
scroll to position [154, 0]
click at [327, 94] on div "Jupe imperméable 99,00 €" at bounding box center [341, 91] width 78 height 22
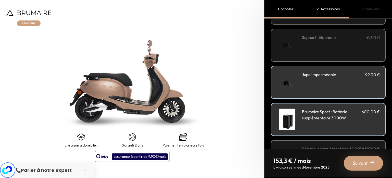
scroll to position [180, 0]
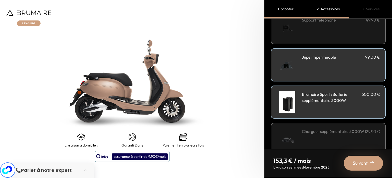
click at [314, 97] on h3 "Brumaire Sport : Batterie supplémentaire 3000W" at bounding box center [332, 97] width 60 height 12
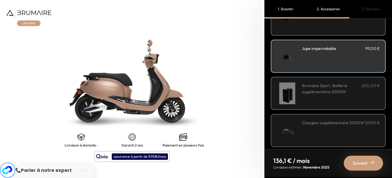
scroll to position [191, 0]
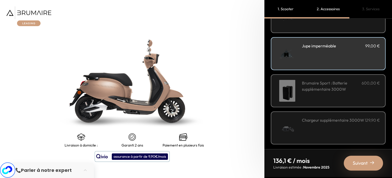
click at [362, 163] on span "Suivant" at bounding box center [360, 162] width 15 height 7
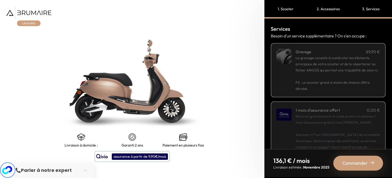
click at [326, 73] on p "Le gravage consiste à numéroter les éléments principaux de votre scooter et de …" at bounding box center [338, 64] width 85 height 18
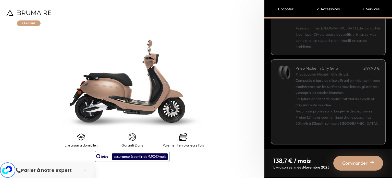
scroll to position [107, 0]
click at [351, 160] on span "Commander" at bounding box center [356, 162] width 26 height 7
